Goal: Transaction & Acquisition: Purchase product/service

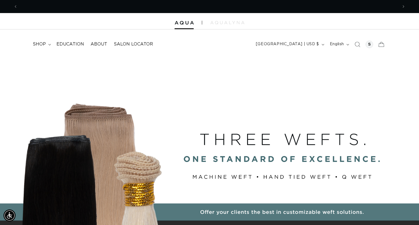
scroll to position [0, 760]
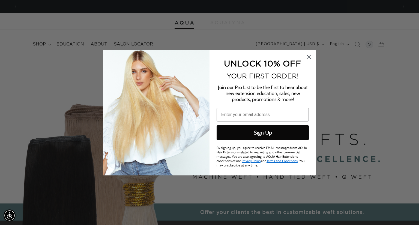
type input "sierramae339@gmail.com"
click at [312, 56] on circle "Close dialog" at bounding box center [308, 56] width 9 height 9
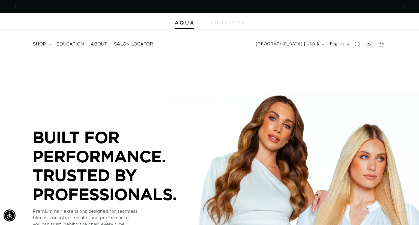
scroll to position [0, 0]
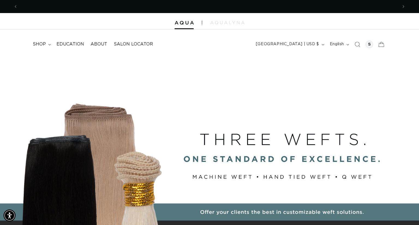
scroll to position [0, 760]
click at [45, 48] on summary "shop" at bounding box center [41, 44] width 24 height 12
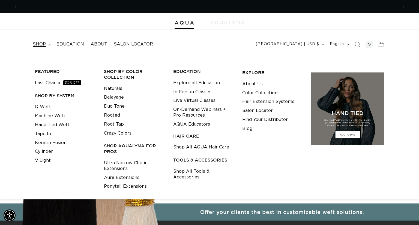
scroll to position [0, 0]
click at [52, 84] on link "Last Chance 30% OFF" at bounding box center [58, 83] width 46 height 9
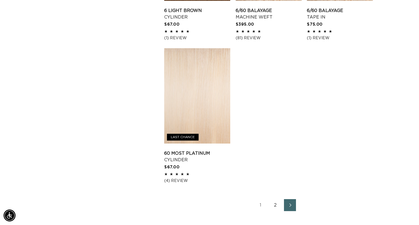
scroll to position [0, 760]
click at [276, 206] on link "2" at bounding box center [275, 205] width 12 height 12
